Goal: Information Seeking & Learning: Learn about a topic

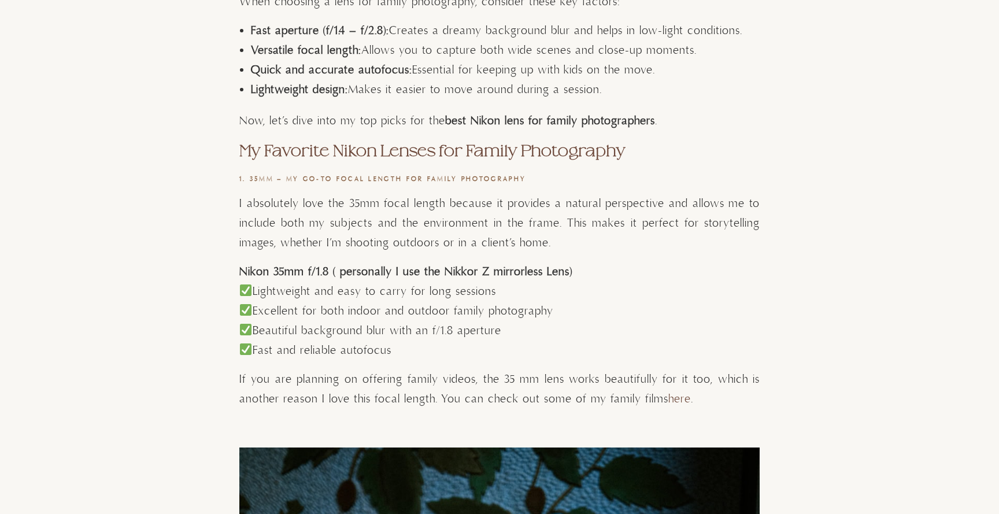
scroll to position [832, 0]
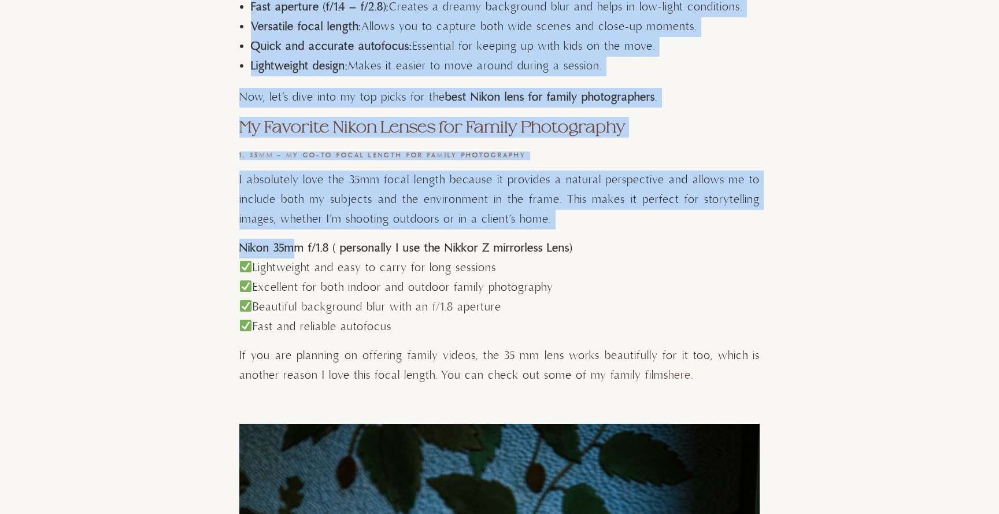
drag, startPoint x: 239, startPoint y: 246, endPoint x: 290, endPoint y: 244, distance: 51.5
click at [290, 244] on strong "Nikon 35mm f/1.8 ( personally I use the Nikkor Z mirrorless Lens)" at bounding box center [405, 248] width 333 height 14
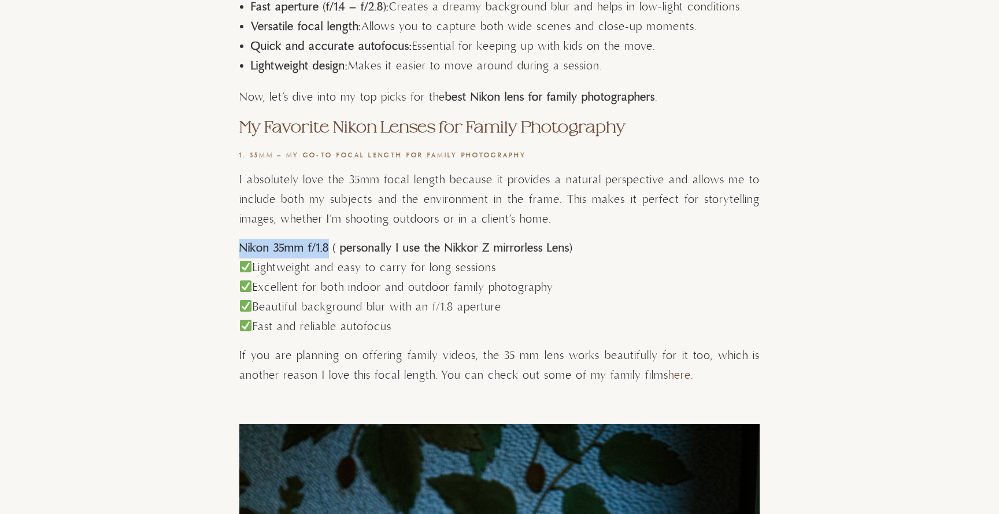
drag, startPoint x: 325, startPoint y: 250, endPoint x: 240, endPoint y: 253, distance: 85.1
click at [240, 253] on strong "Nikon 35mm f/1.8 ( personally I use the Nikkor Z mirrorless Lens)" at bounding box center [405, 248] width 333 height 14
copy strong "Nikon 35mm f/1.8"
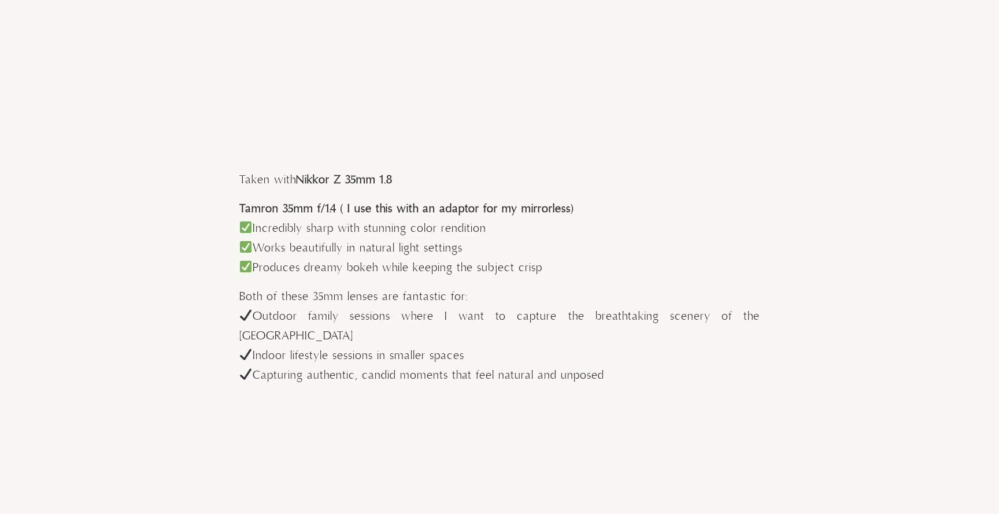
scroll to position [2795, 0]
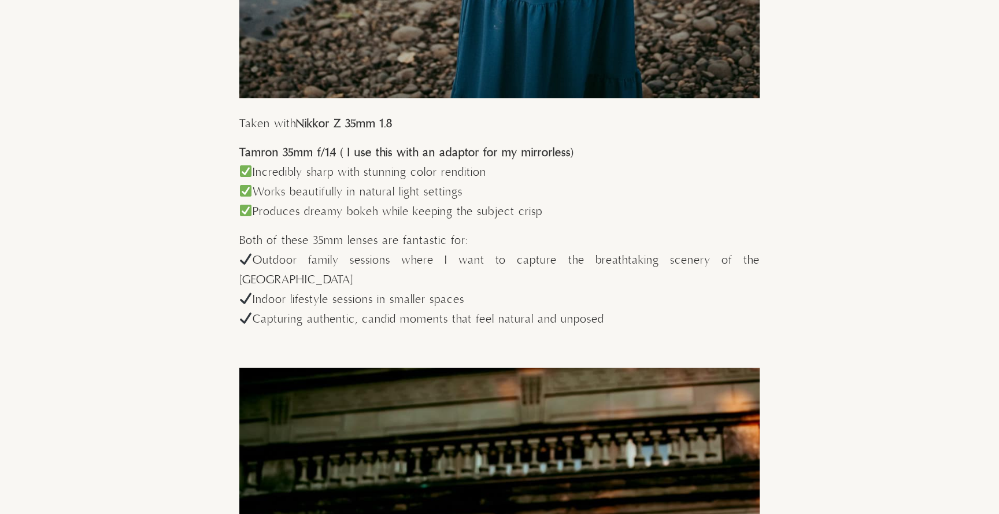
click at [242, 147] on strong "Tamron 35mm f/1.4 ( I use this with an adaptor for my mirrorless)" at bounding box center [406, 153] width 334 height 14
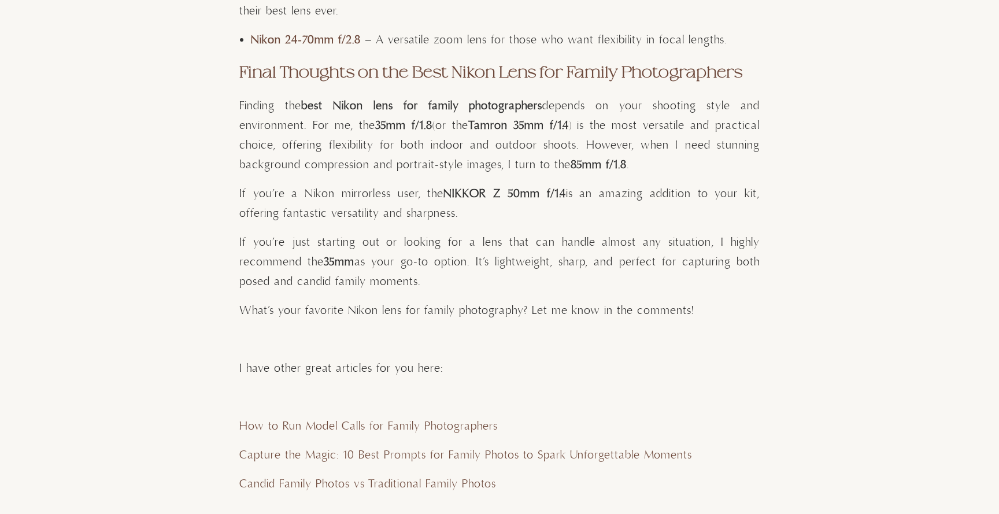
scroll to position [5782, 0]
drag, startPoint x: 480, startPoint y: 123, endPoint x: 573, endPoint y: 122, distance: 92.6
click at [569, 122] on strong "Tamron 35mm f/1.4" at bounding box center [519, 127] width 101 height 14
copy strong "amron 35mm f/1.4"
